Goal: Task Accomplishment & Management: Manage account settings

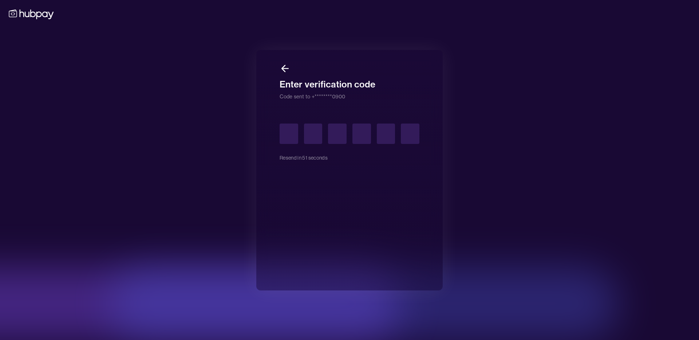
type input "*"
